Goal: Transaction & Acquisition: Purchase product/service

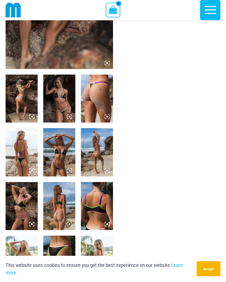
scroll to position [128, 0]
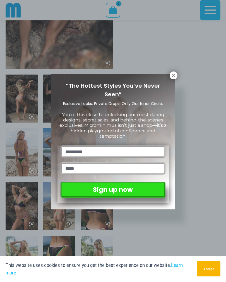
click at [171, 75] on icon at bounding box center [173, 75] width 5 height 5
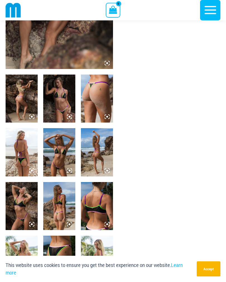
click at [66, 108] on img at bounding box center [59, 99] width 32 height 48
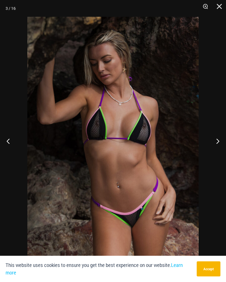
click at [218, 150] on button "Next" at bounding box center [215, 141] width 21 height 28
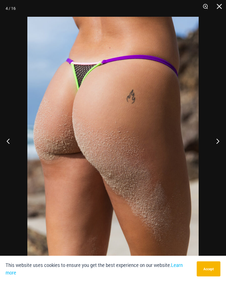
click at [218, 150] on button "Next" at bounding box center [215, 141] width 21 height 28
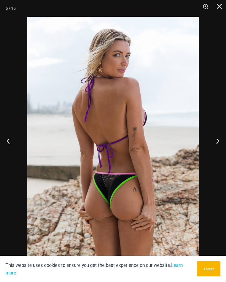
click at [218, 149] on button "Next" at bounding box center [215, 141] width 21 height 28
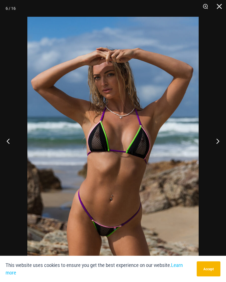
click at [218, 146] on button "Next" at bounding box center [215, 141] width 21 height 28
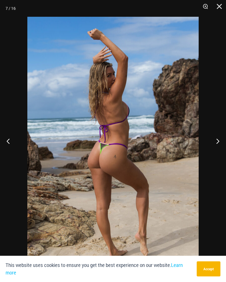
click at [218, 146] on button "Next" at bounding box center [215, 141] width 21 height 28
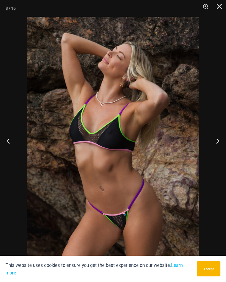
click at [217, 148] on button "Next" at bounding box center [215, 141] width 21 height 28
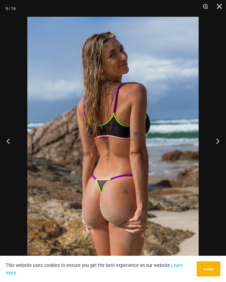
click at [219, 147] on button "Next" at bounding box center [215, 141] width 21 height 28
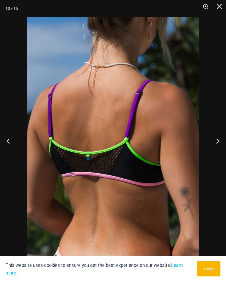
click at [215, 148] on button "Next" at bounding box center [215, 141] width 21 height 28
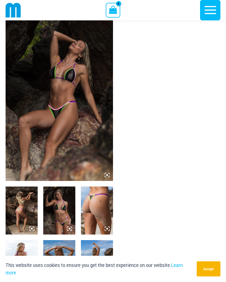
scroll to position [0, 0]
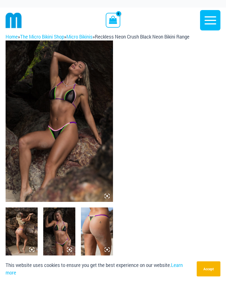
click at [210, 20] on icon "button" at bounding box center [211, 20] width 12 height 8
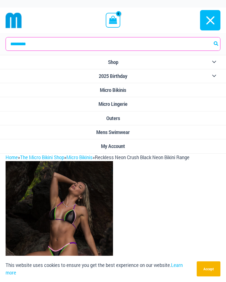
click at [124, 106] on span "Micro Lingerie" at bounding box center [113, 104] width 29 height 6
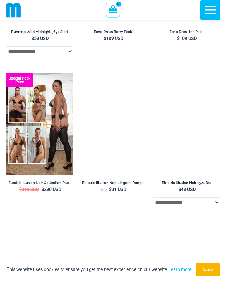
scroll to position [640, 0]
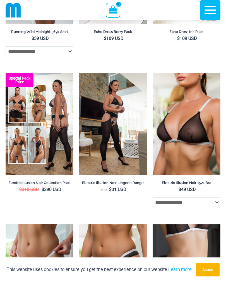
click at [153, 73] on img at bounding box center [153, 73] width 0 height 0
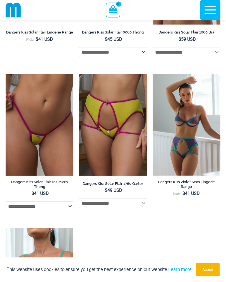
scroll to position [1386, 0]
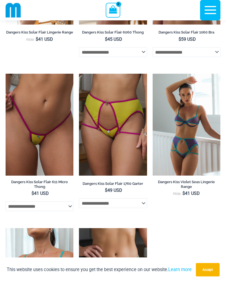
click at [6, 74] on img at bounding box center [6, 74] width 0 height 0
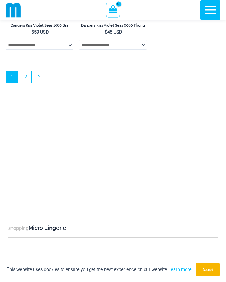
scroll to position [1709, 0]
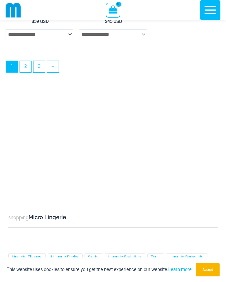
click at [27, 72] on link "2" at bounding box center [25, 66] width 11 height 11
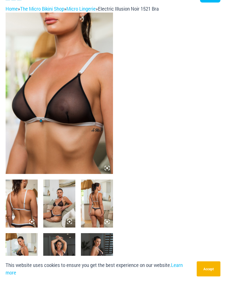
scroll to position [55, 0]
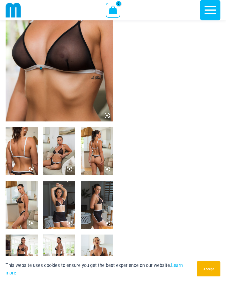
click at [60, 157] on img at bounding box center [59, 151] width 32 height 48
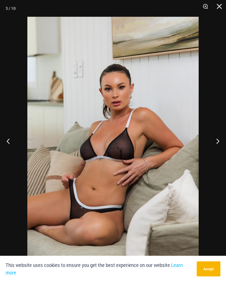
click at [10, 144] on button "Previous" at bounding box center [10, 141] width 21 height 28
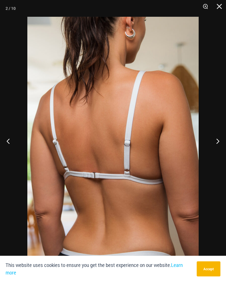
click at [10, 147] on button "Previous" at bounding box center [10, 141] width 21 height 28
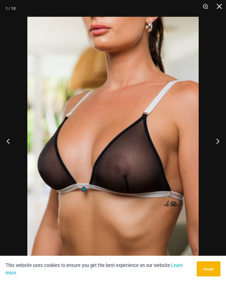
click at [9, 148] on button "Previous" at bounding box center [10, 141] width 21 height 28
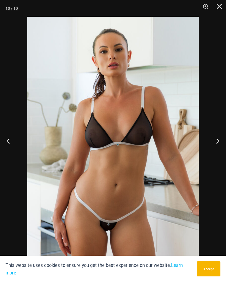
click at [10, 149] on button "Previous" at bounding box center [10, 141] width 21 height 28
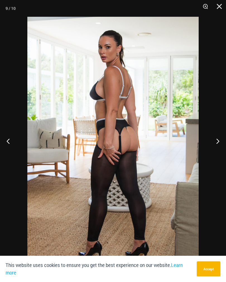
click at [12, 147] on button "Previous" at bounding box center [10, 141] width 21 height 28
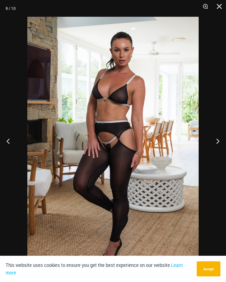
click at [8, 146] on button "Previous" at bounding box center [10, 141] width 21 height 28
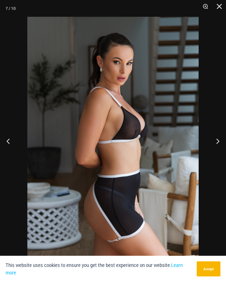
click at [10, 149] on button "Previous" at bounding box center [10, 141] width 21 height 28
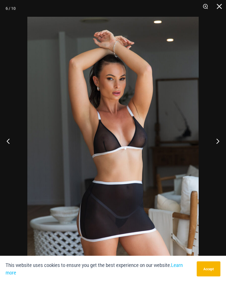
click at [8, 148] on button "Previous" at bounding box center [10, 141] width 21 height 28
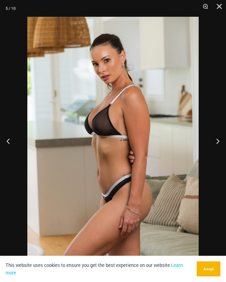
click at [10, 149] on button "Previous" at bounding box center [10, 141] width 21 height 28
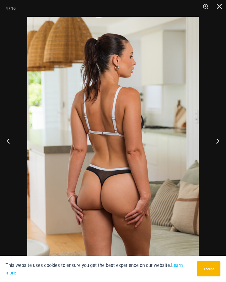
click at [11, 151] on button "Previous" at bounding box center [10, 141] width 21 height 28
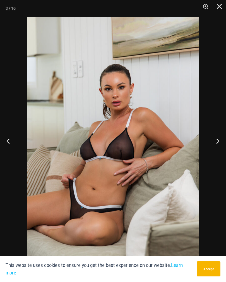
click at [219, 4] on button "Close" at bounding box center [218, 8] width 14 height 17
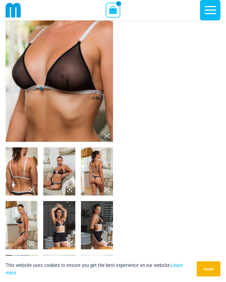
scroll to position [0, 0]
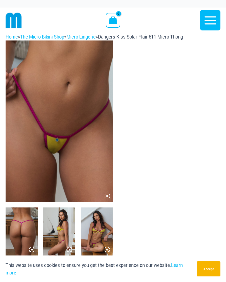
click at [107, 195] on icon at bounding box center [107, 196] width 2 height 2
click at [106, 236] on img at bounding box center [97, 232] width 32 height 48
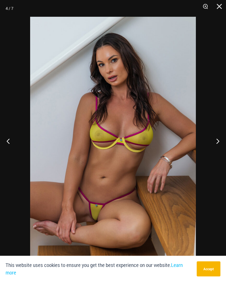
click at [218, 6] on button "Close" at bounding box center [218, 8] width 14 height 17
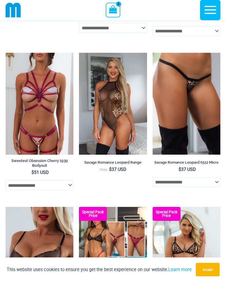
scroll to position [1065, 0]
click at [79, 53] on img at bounding box center [79, 53] width 0 height 0
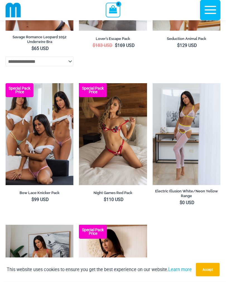
scroll to position [1343, 0]
click at [153, 83] on img at bounding box center [153, 83] width 0 height 0
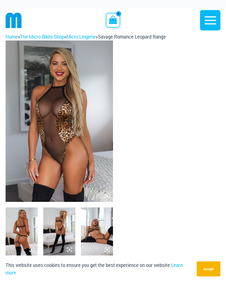
click at [103, 238] on img at bounding box center [97, 232] width 32 height 48
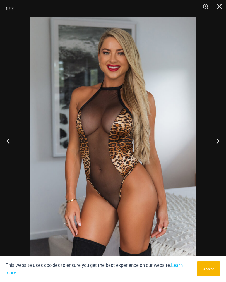
click at [218, 6] on button "Close" at bounding box center [218, 8] width 14 height 17
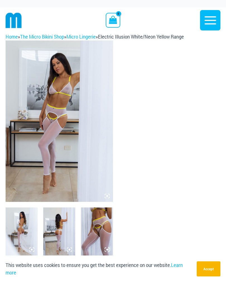
click at [44, 147] on img at bounding box center [60, 122] width 108 height 162
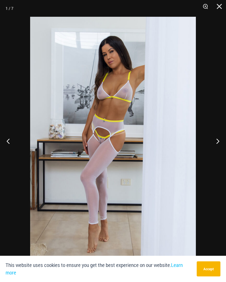
click at [64, 150] on img at bounding box center [113, 141] width 166 height 249
click at [64, 149] on img at bounding box center [113, 141] width 166 height 249
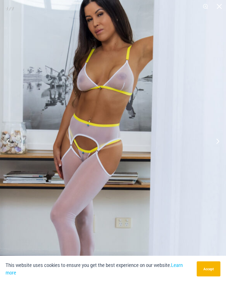
click at [146, 100] on img at bounding box center [102, 157] width 265 height 397
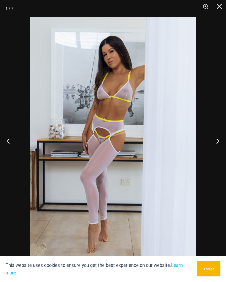
click at [223, 3] on button "Close" at bounding box center [218, 8] width 14 height 17
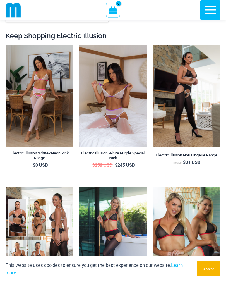
scroll to position [614, 0]
click at [79, 45] on img at bounding box center [79, 45] width 0 height 0
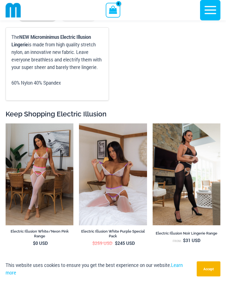
scroll to position [536, 0]
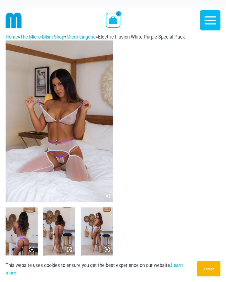
click at [68, 163] on img at bounding box center [60, 122] width 108 height 162
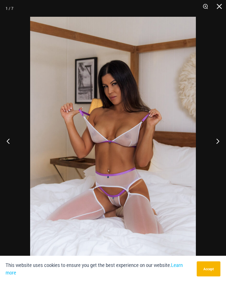
click at [217, 8] on button "Close" at bounding box center [218, 8] width 14 height 17
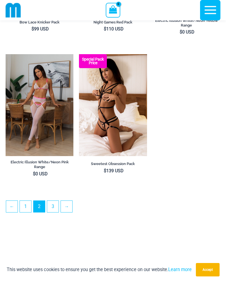
scroll to position [1536, 0]
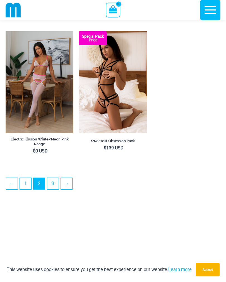
click at [53, 190] on link "3" at bounding box center [52, 183] width 11 height 11
